Goal: Information Seeking & Learning: Learn about a topic

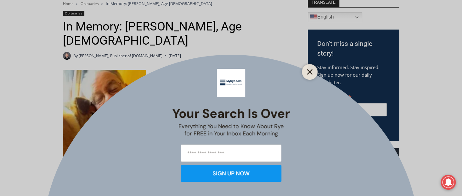
click at [310, 70] on icon "Close" at bounding box center [310, 72] width 6 height 6
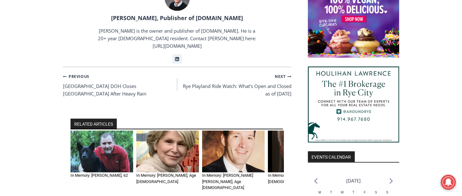
scroll to position [619, 0]
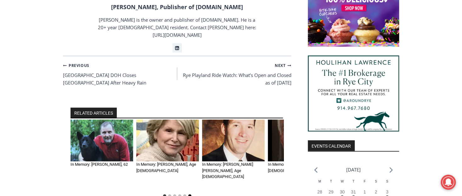
click at [189, 195] on button "Go to slide 6" at bounding box center [189, 196] width 3 height 3
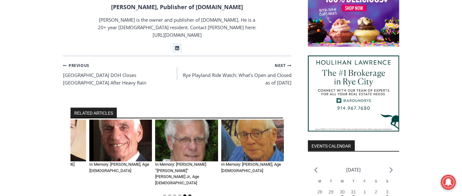
click at [184, 195] on button "Go to slide 5" at bounding box center [184, 196] width 3 height 3
click at [178, 195] on button "Go to slide 4" at bounding box center [179, 196] width 3 height 3
click at [174, 195] on button "Go to slide 3" at bounding box center [174, 196] width 3 height 3
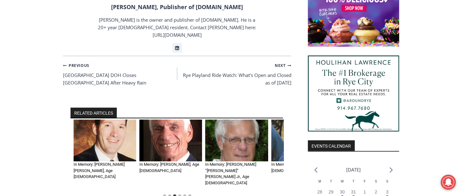
click at [106, 120] on img "3 of 6" at bounding box center [105, 141] width 63 height 42
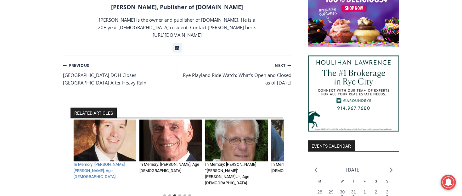
click at [98, 162] on link "In Memory: [PERSON_NAME] [PERSON_NAME], Age [DEMOGRAPHIC_DATA]" at bounding box center [99, 170] width 51 height 17
